Goal: Complete application form

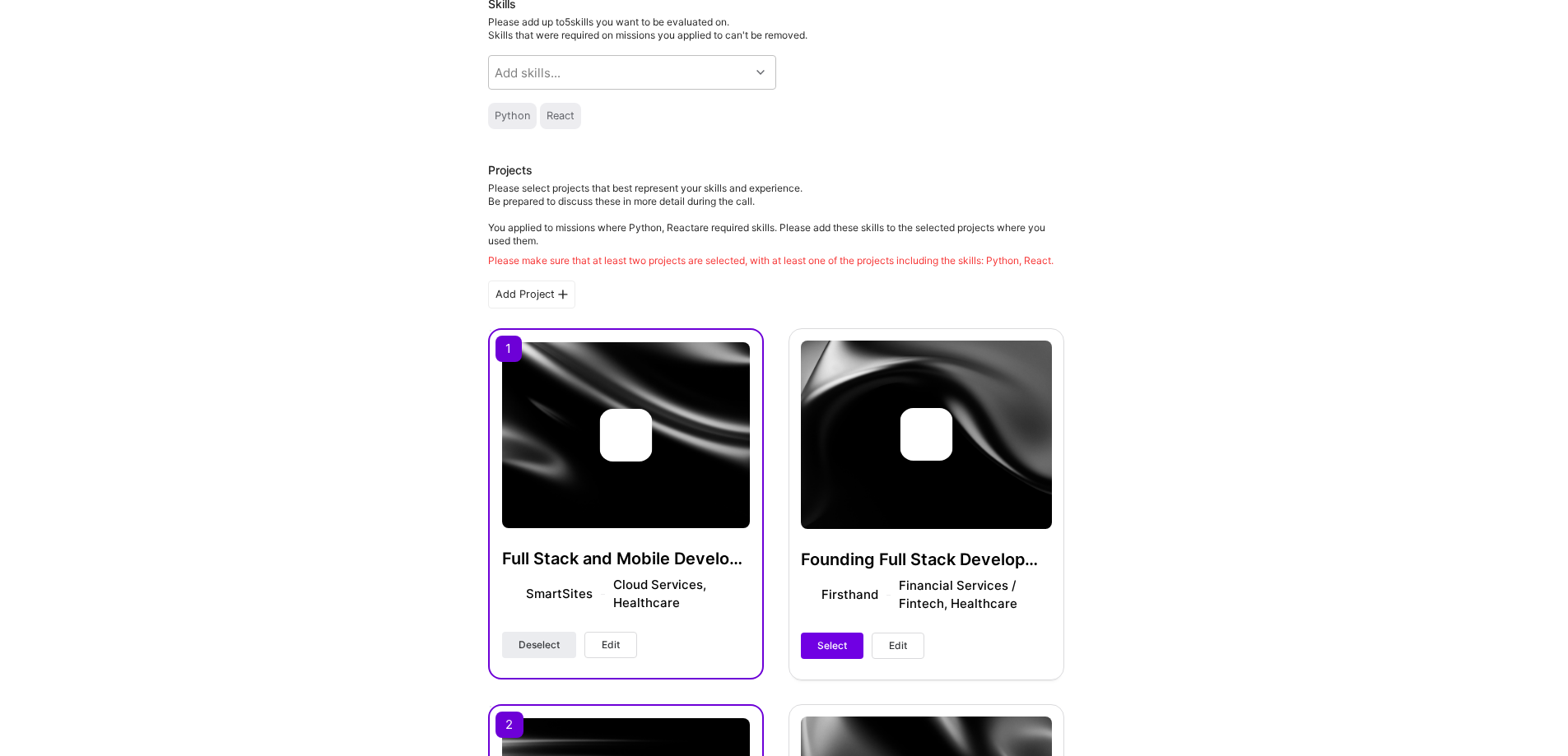
scroll to position [164, 0]
click at [613, 397] on img at bounding box center [626, 434] width 248 height 186
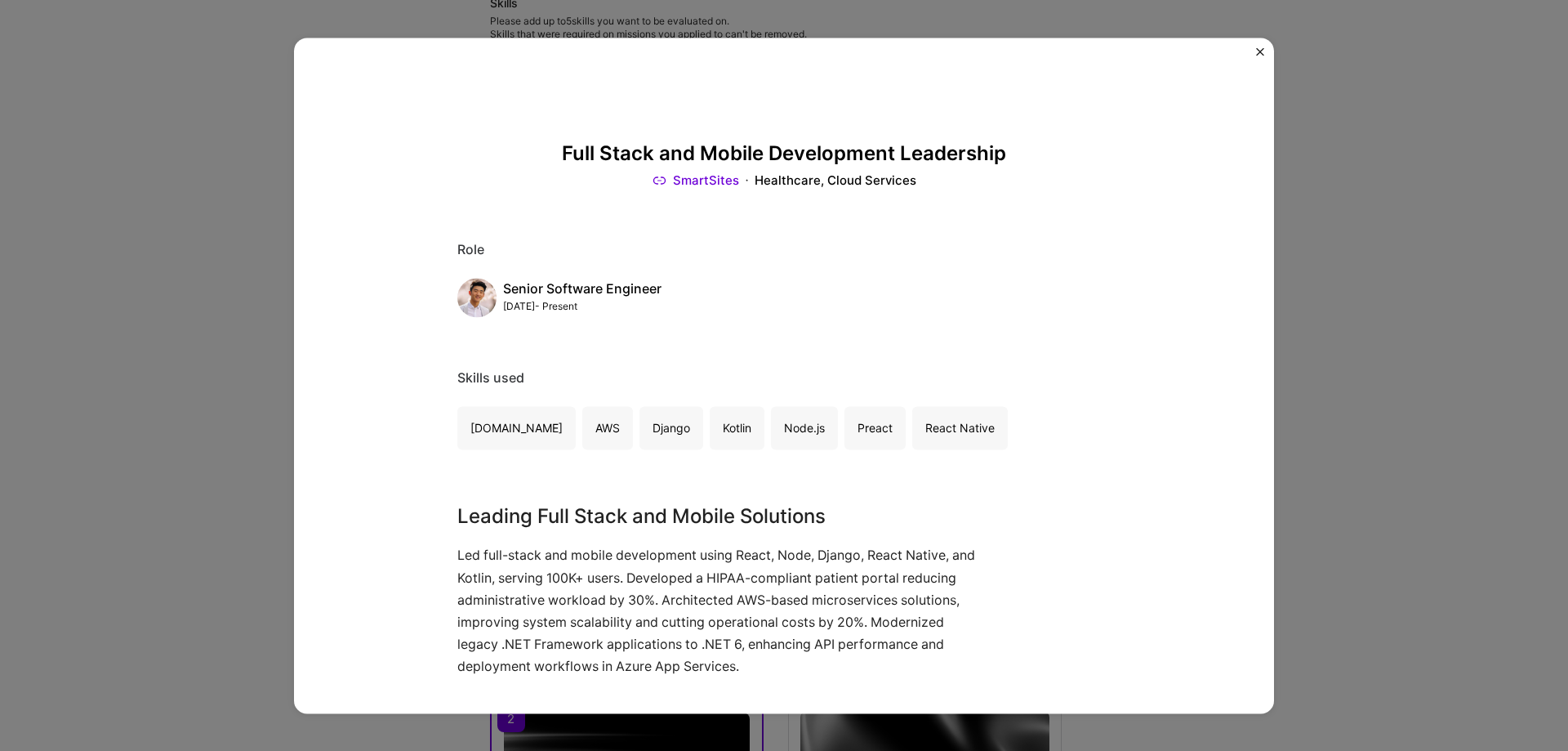
click at [1387, 316] on div "Full Stack and Mobile Development Leadership SmartSites Healthcare, Cloud Servi…" at bounding box center [784, 375] width 1568 height 751
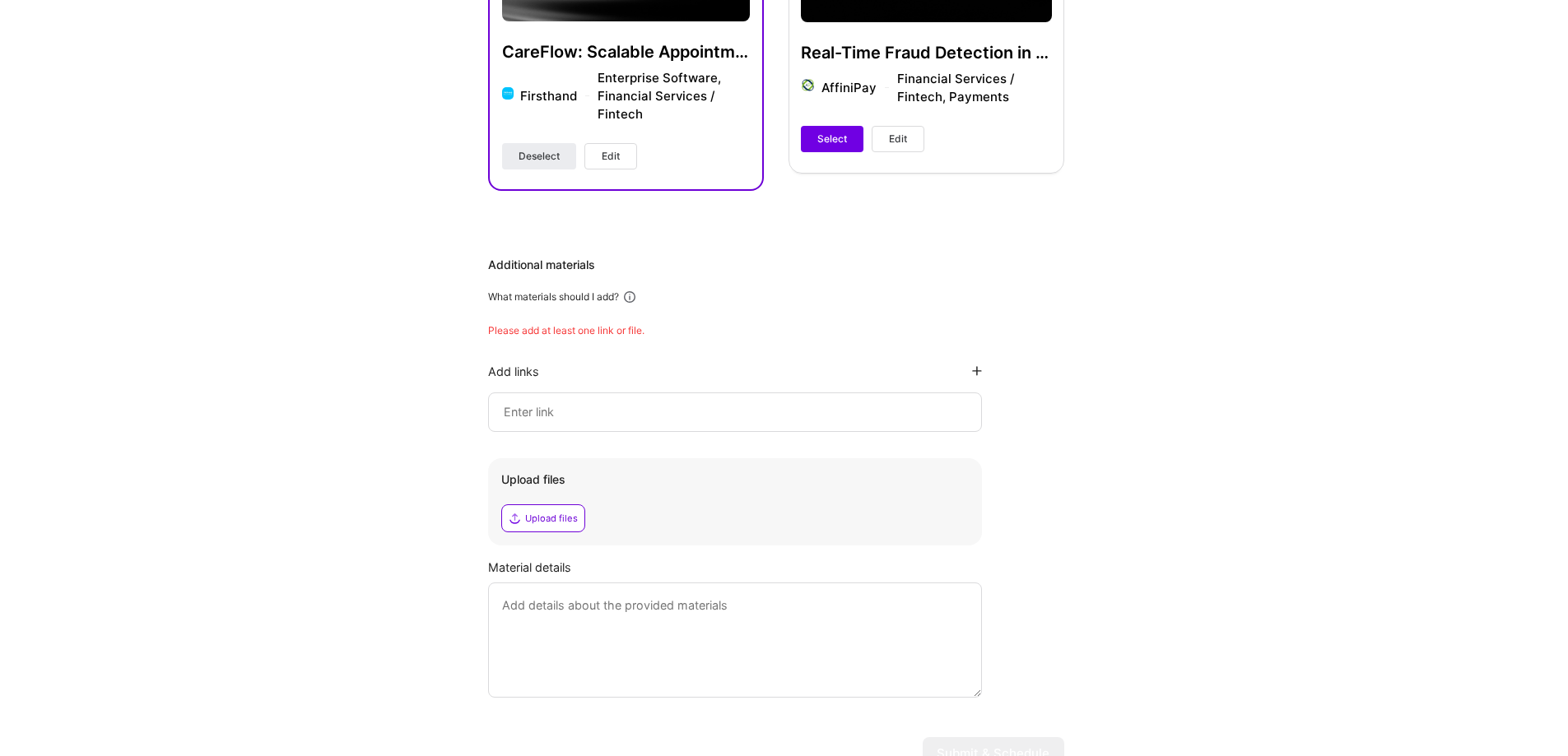
scroll to position [1069, 0]
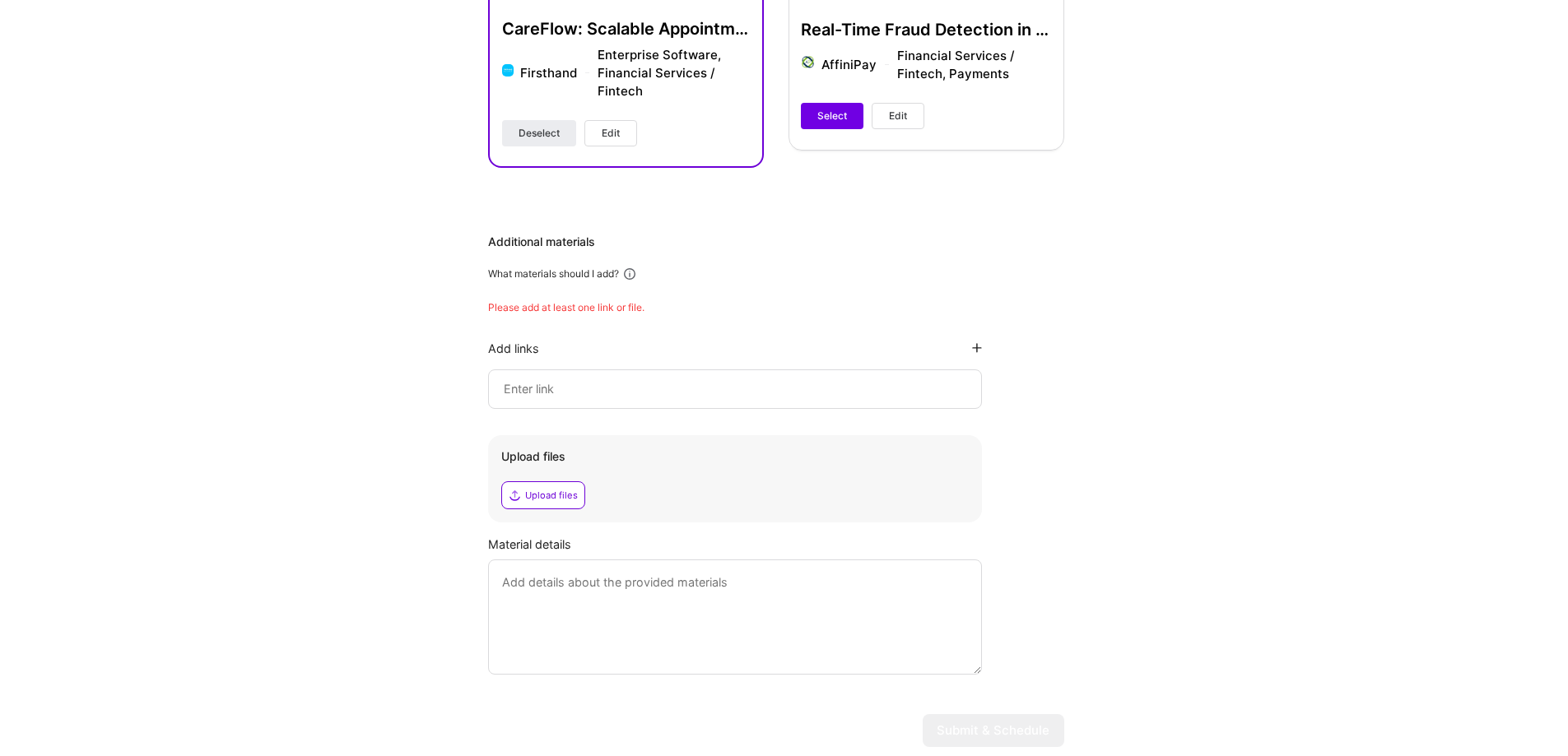
click at [804, 399] on input at bounding box center [735, 389] width 466 height 19
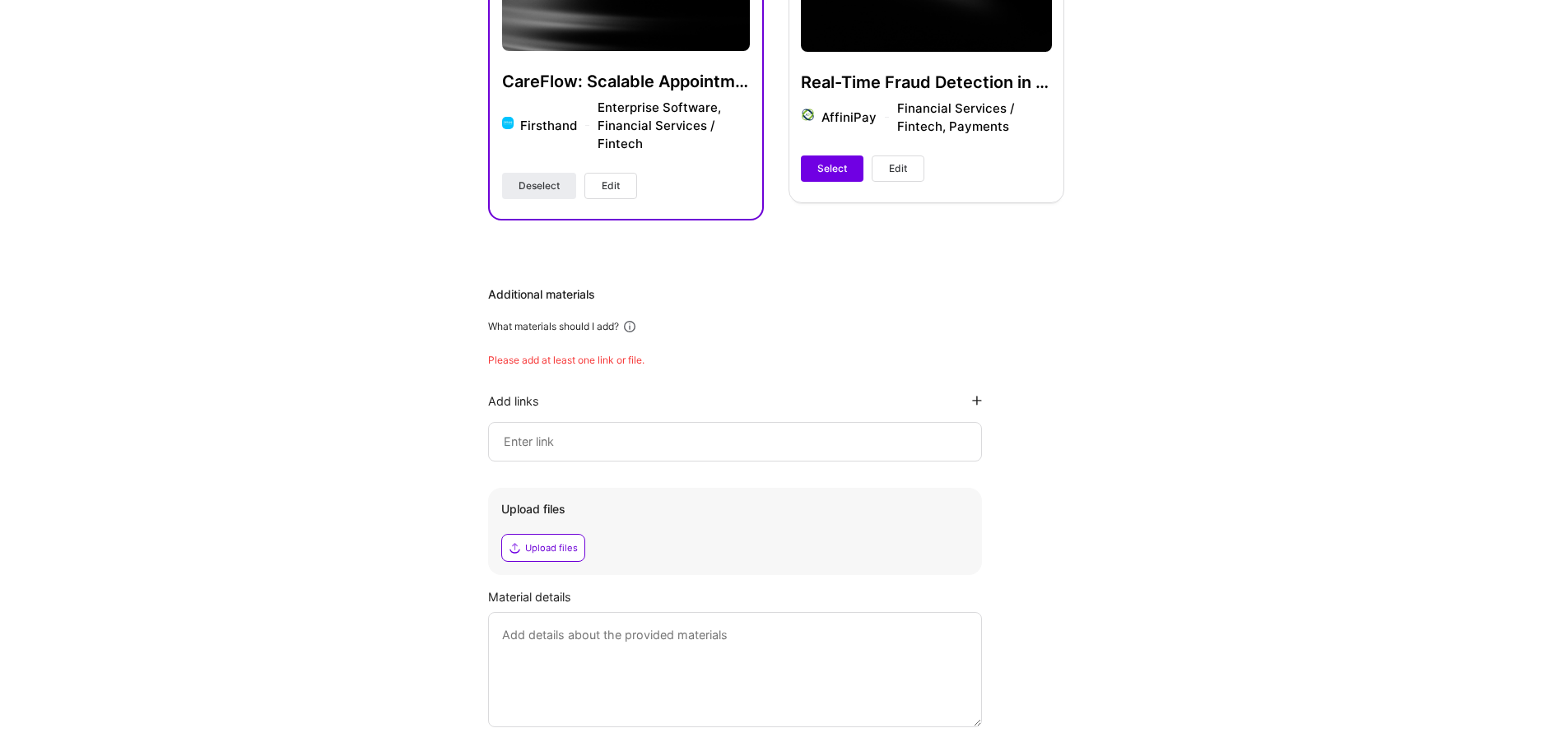
scroll to position [988, 0]
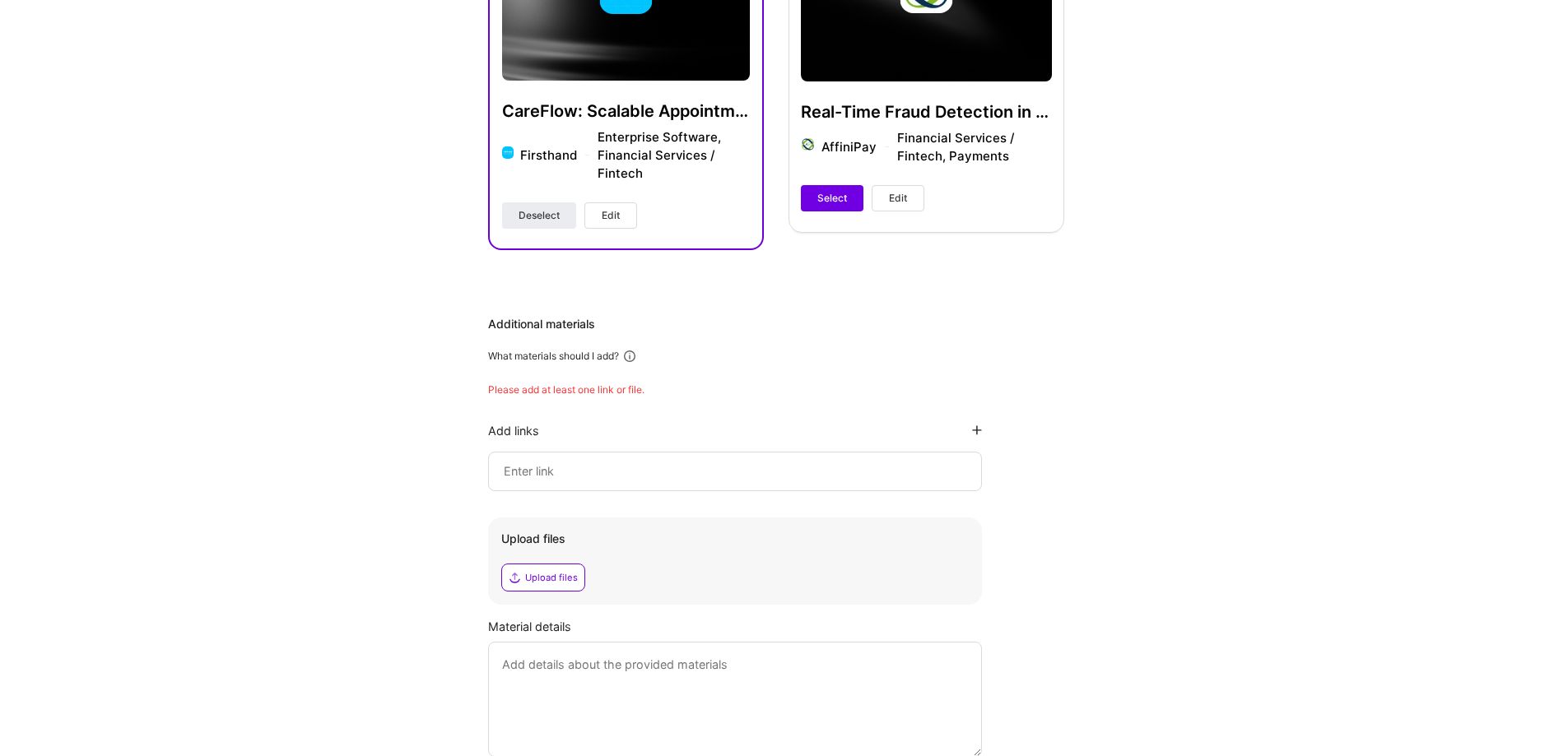
click at [600, 394] on div "Additional materials What materials should I add? Please add at least one link …" at bounding box center [776, 536] width 576 height 441
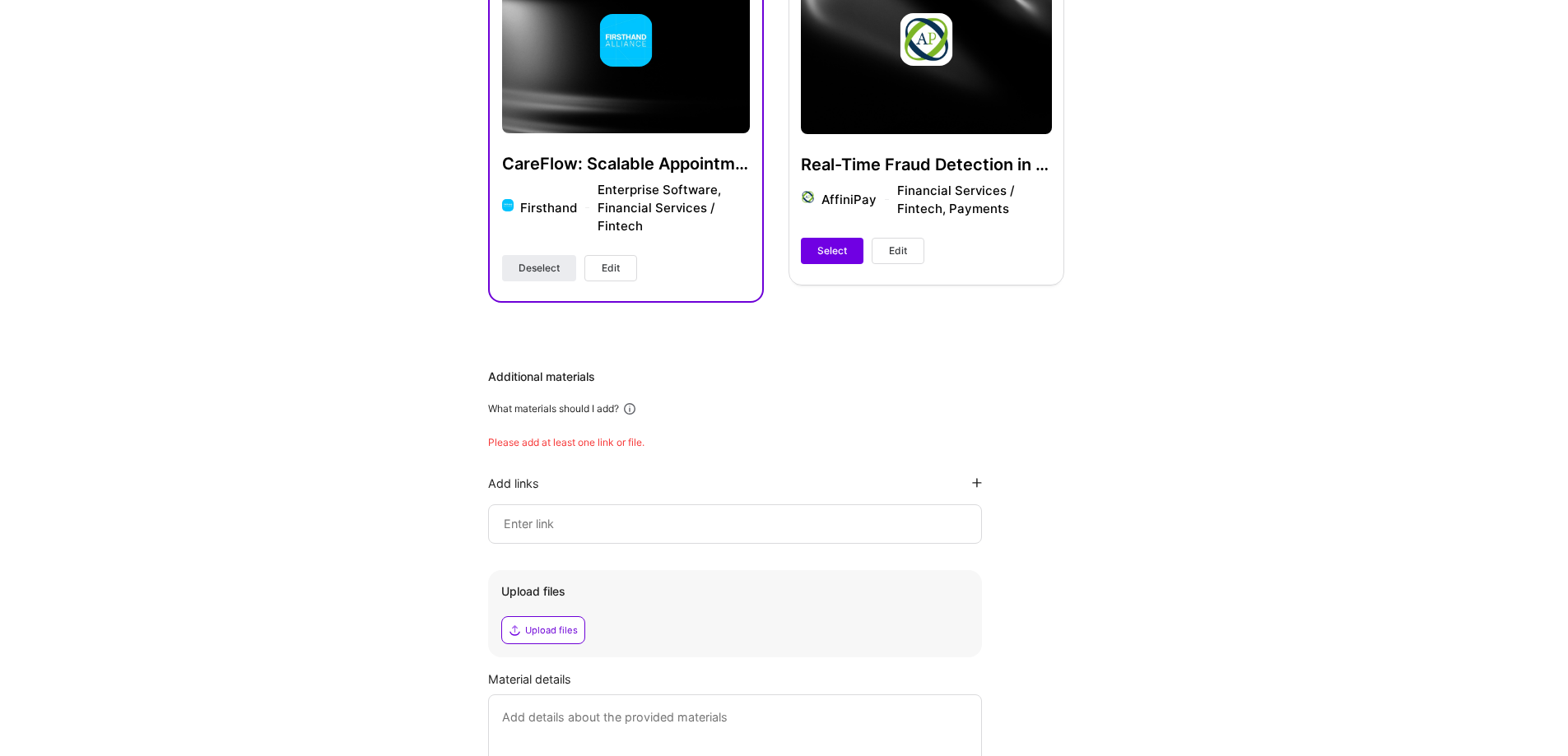
click at [655, 400] on div "Additional materials What materials should I add? Please add at least one link …" at bounding box center [776, 589] width 576 height 441
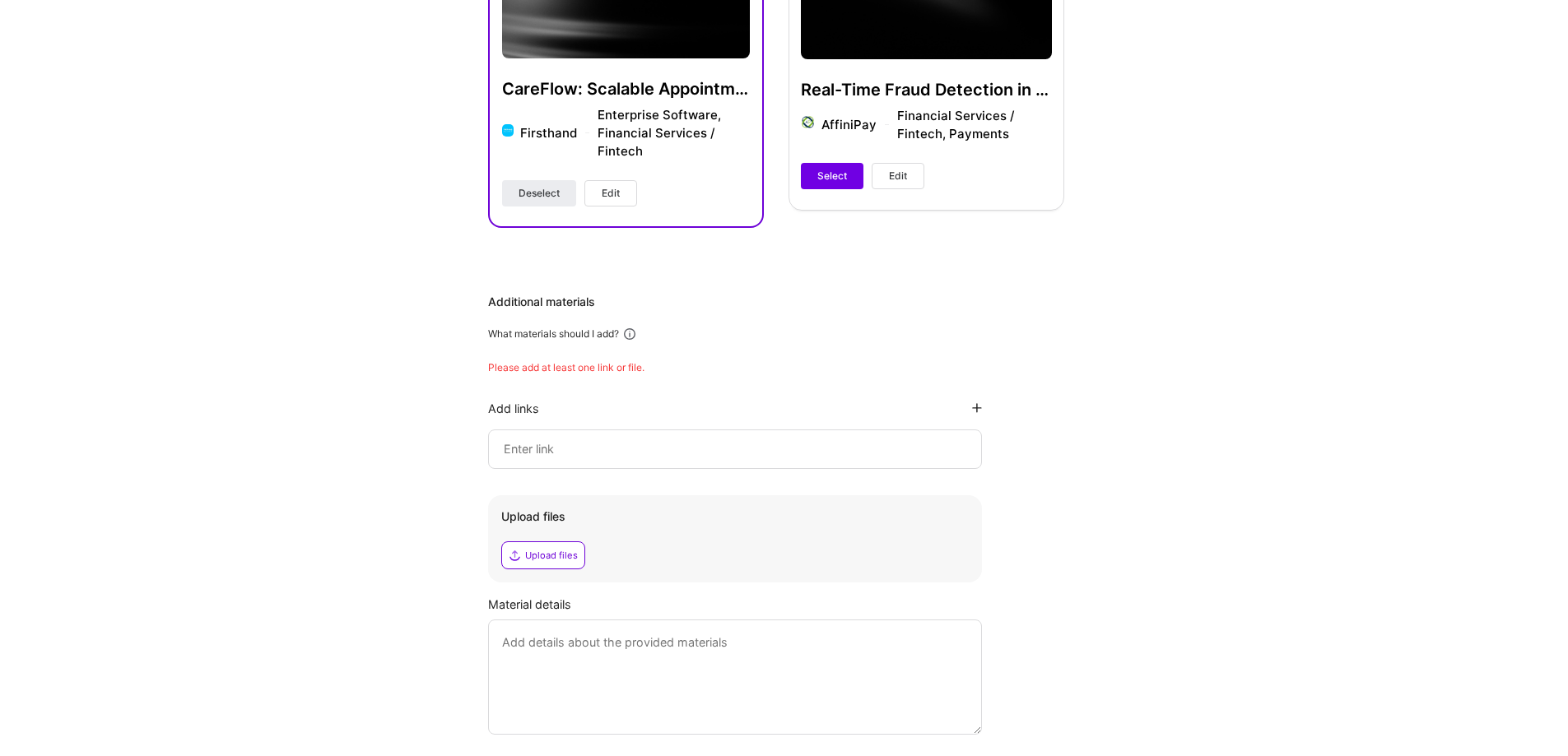
scroll to position [1142, 0]
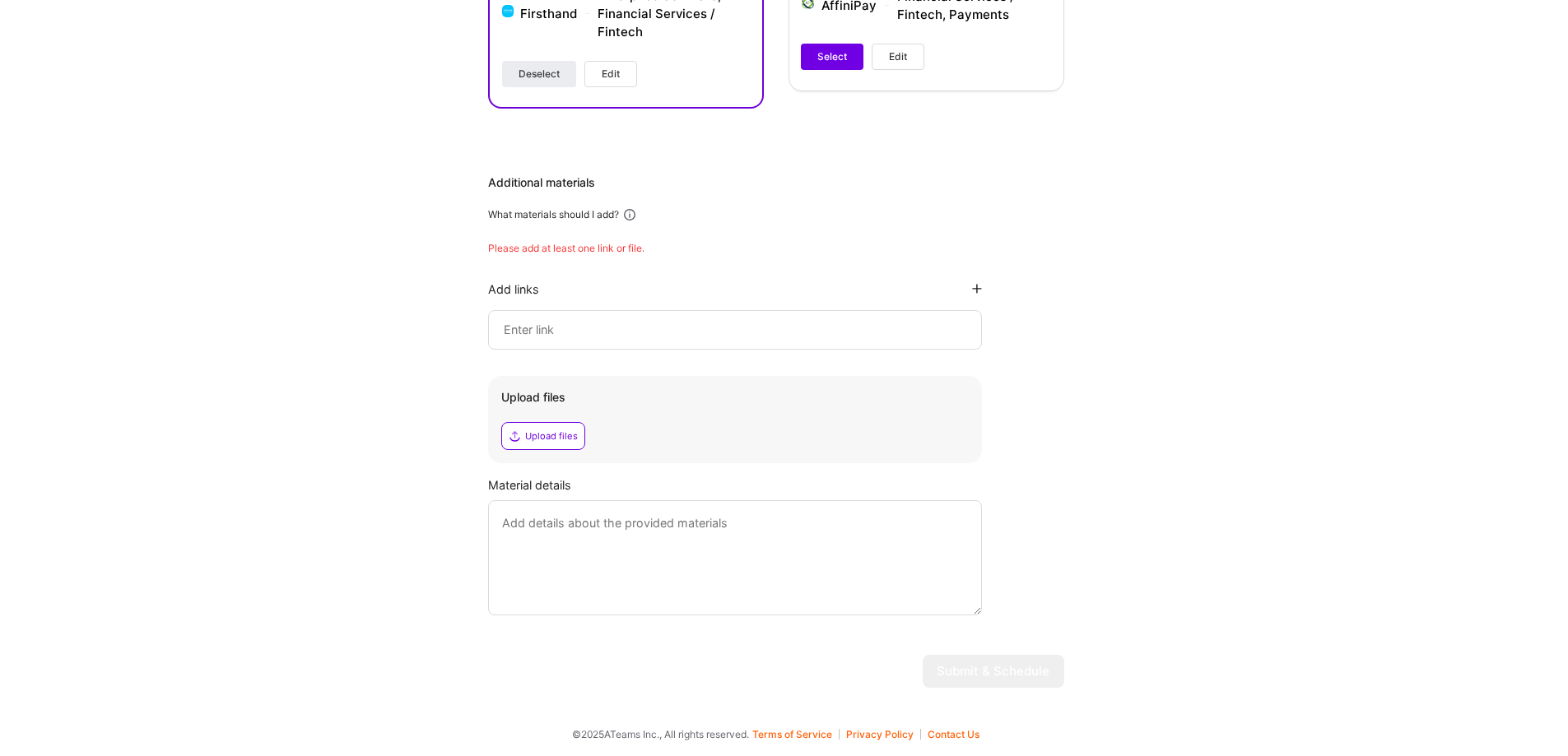
click at [705, 332] on input at bounding box center [735, 330] width 466 height 19
